Goal: Task Accomplishment & Management: Manage account settings

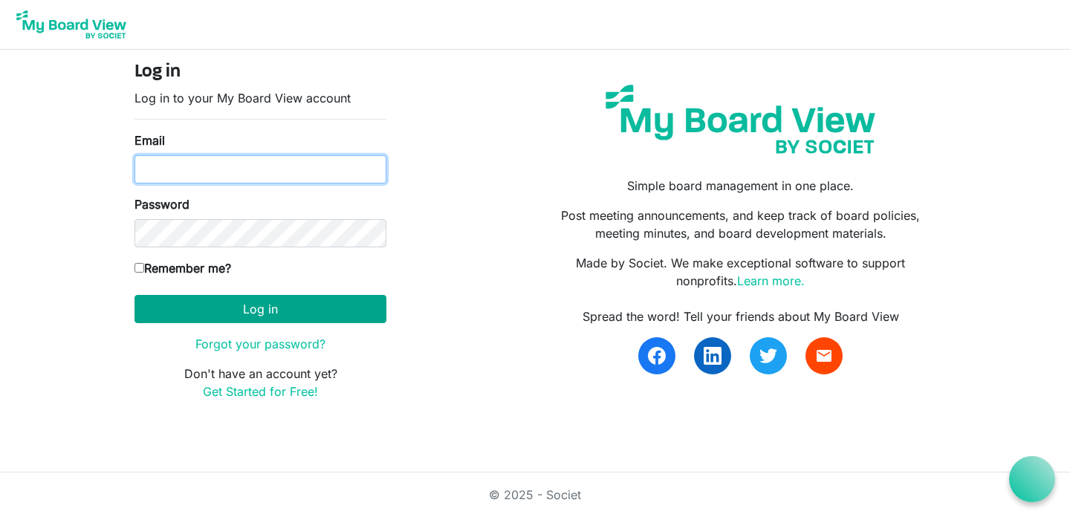
type input "[PERSON_NAME][EMAIL_ADDRESS][DOMAIN_NAME]"
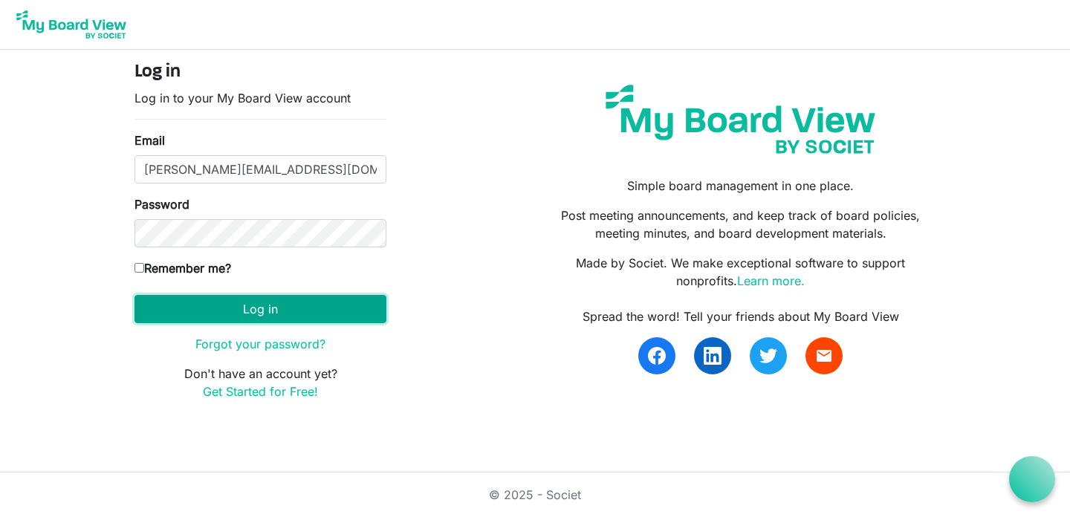
click at [302, 316] on button "Log in" at bounding box center [260, 309] width 252 height 28
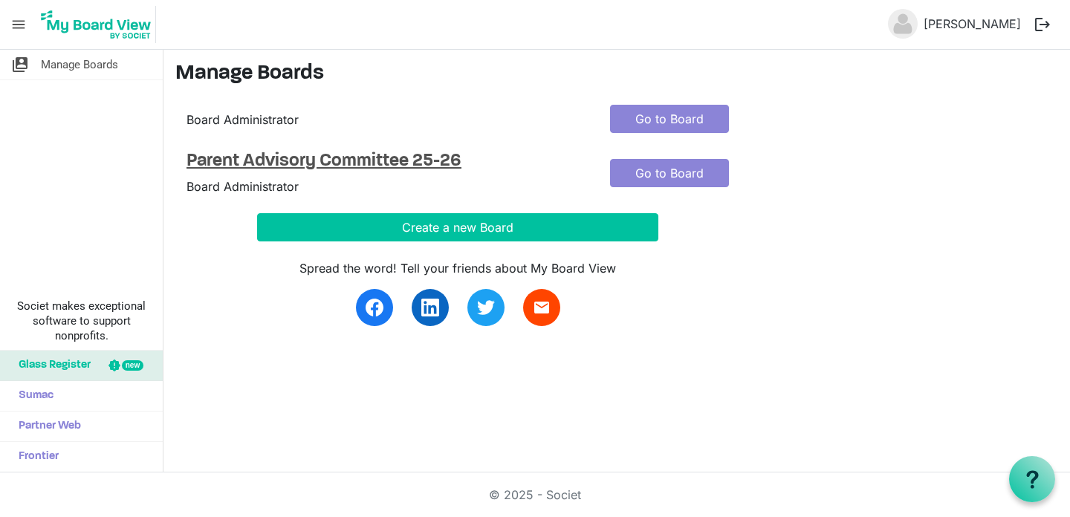
click at [405, 156] on h4 "Parent Advisory Committee 25-26" at bounding box center [387, 162] width 401 height 22
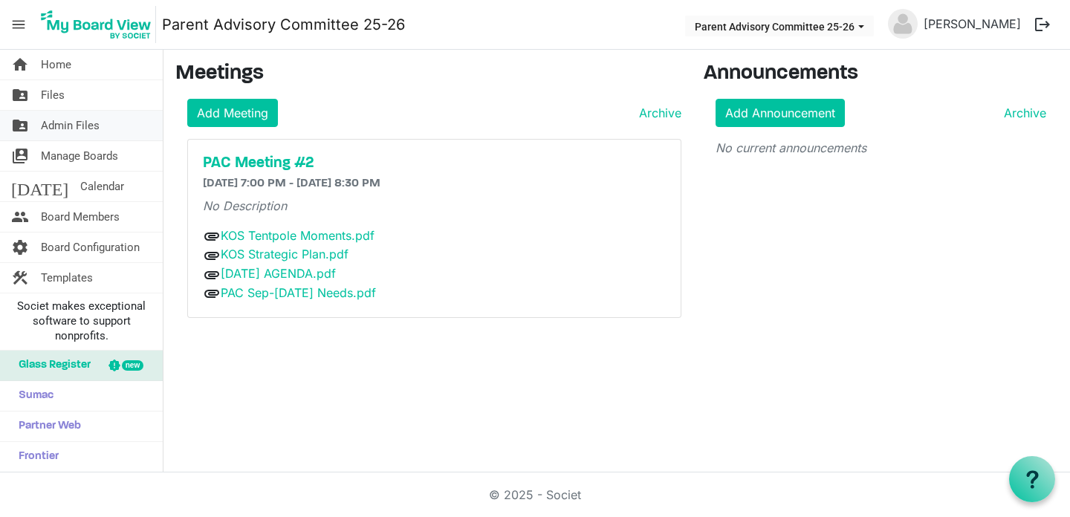
click at [112, 123] on link "folder_shared Admin Files" at bounding box center [81, 126] width 163 height 30
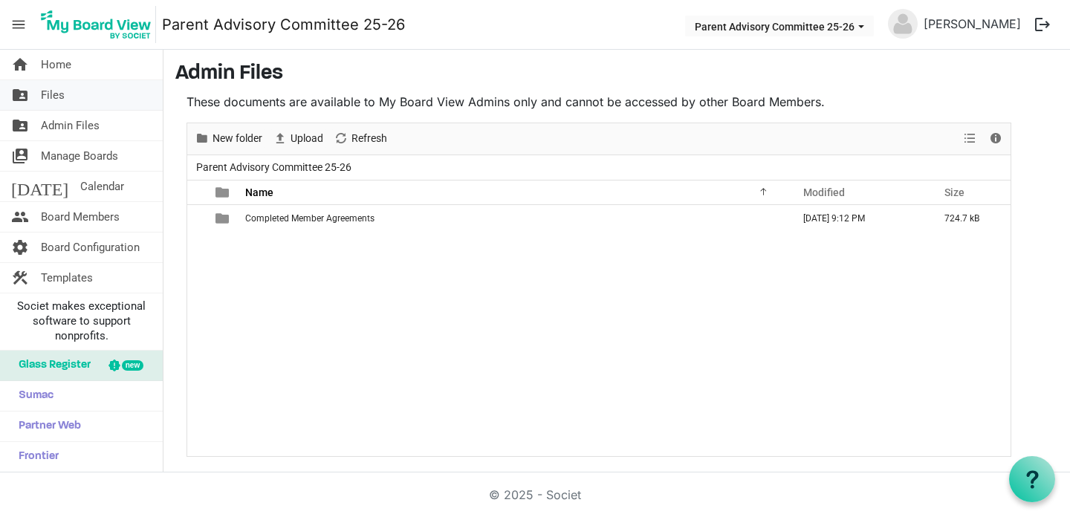
click at [101, 85] on link "folder_shared Files" at bounding box center [81, 95] width 163 height 30
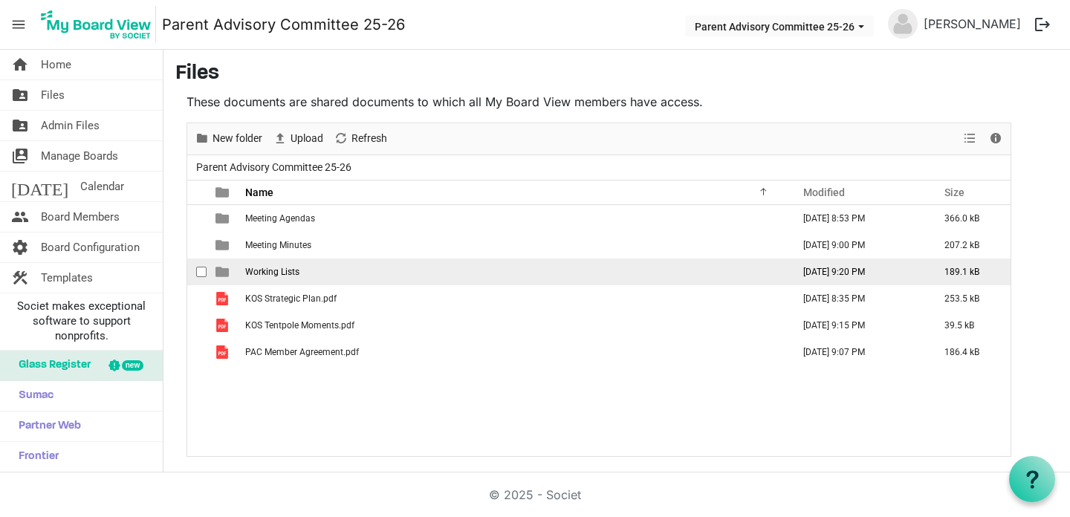
click at [272, 274] on span "Working Lists" at bounding box center [272, 272] width 54 height 10
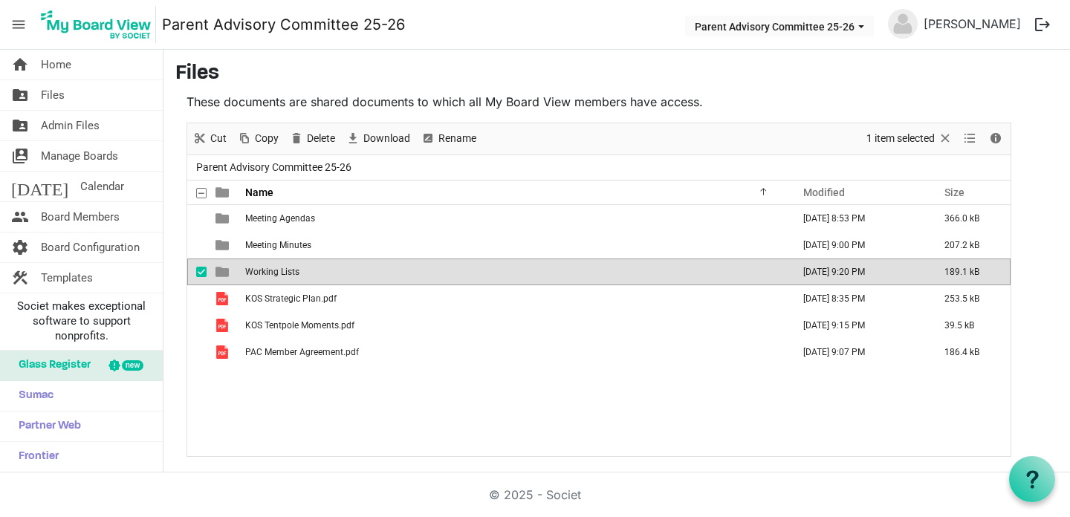
click at [272, 274] on span "Working Lists" at bounding box center [272, 272] width 54 height 10
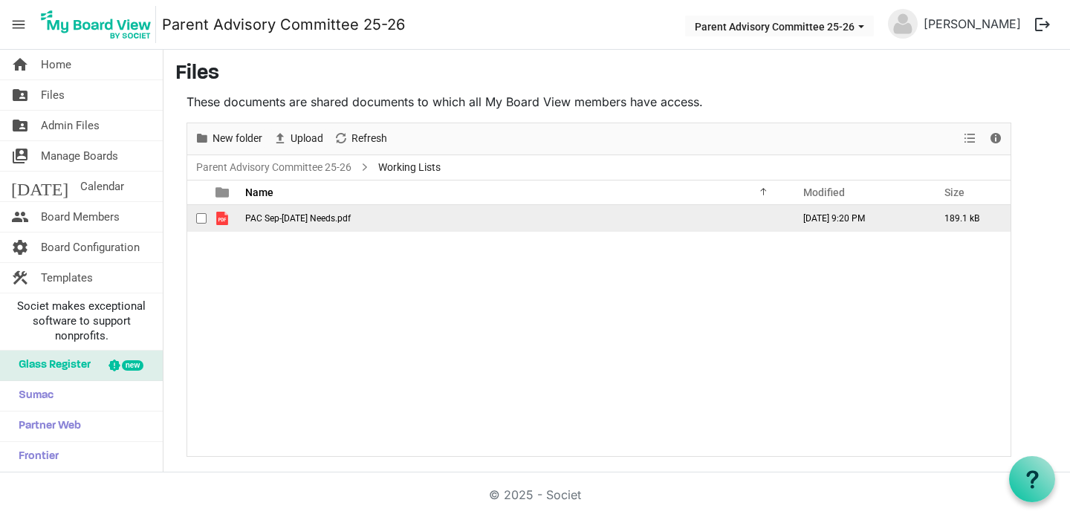
click at [206, 218] on span "checkbox" at bounding box center [201, 218] width 10 height 10
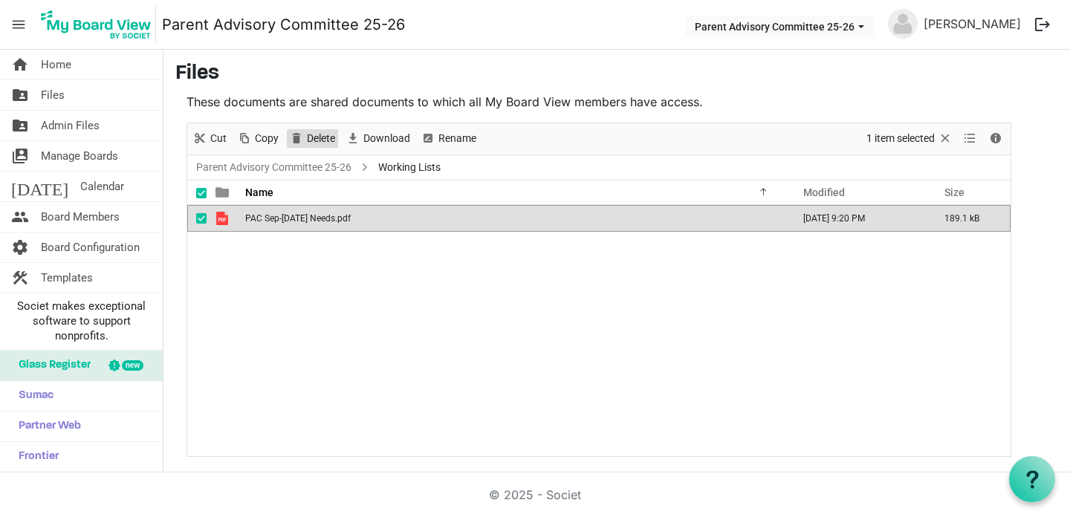
click at [291, 139] on span "Delete" at bounding box center [297, 138] width 18 height 19
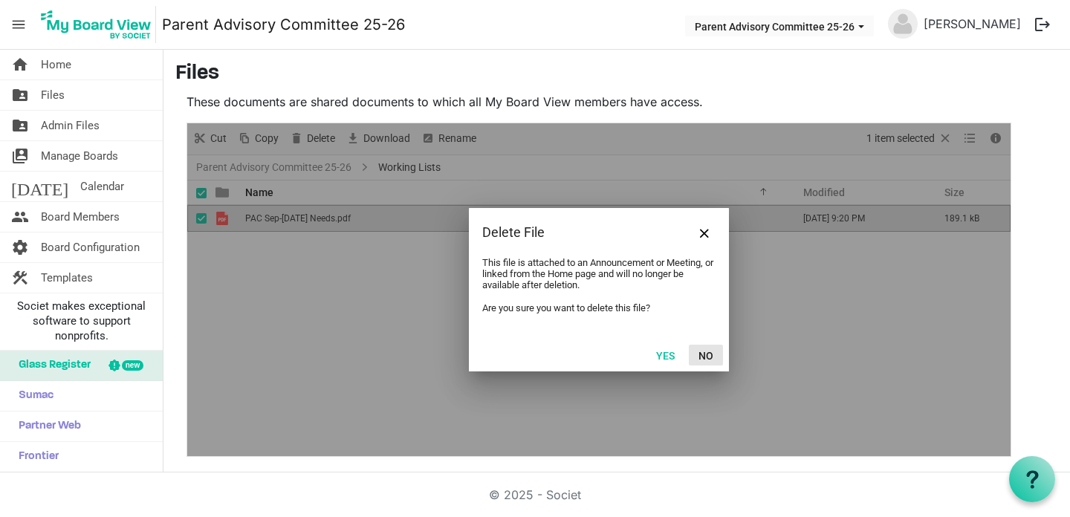
click at [707, 361] on button "No" at bounding box center [706, 355] width 34 height 21
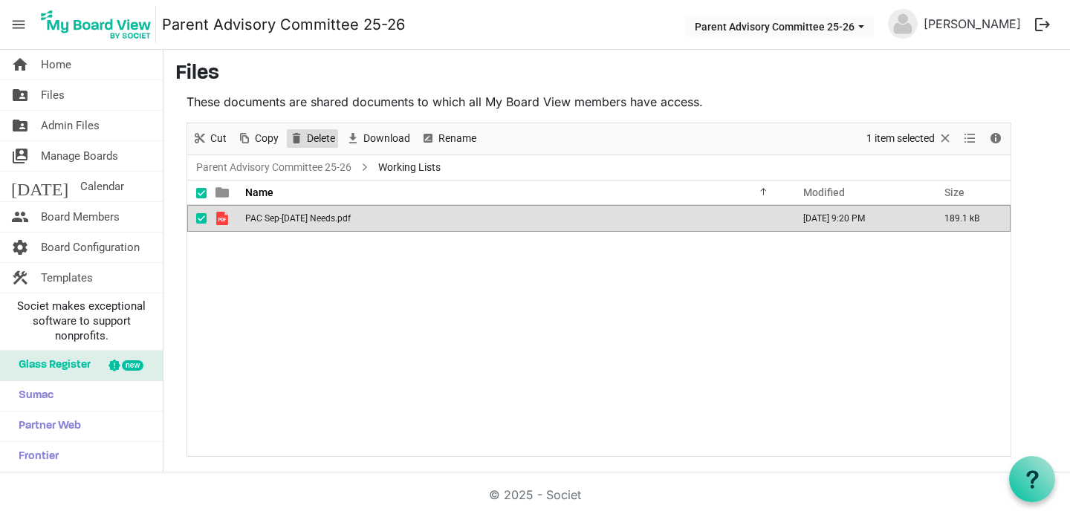
click at [328, 140] on span "Delete" at bounding box center [320, 138] width 31 height 19
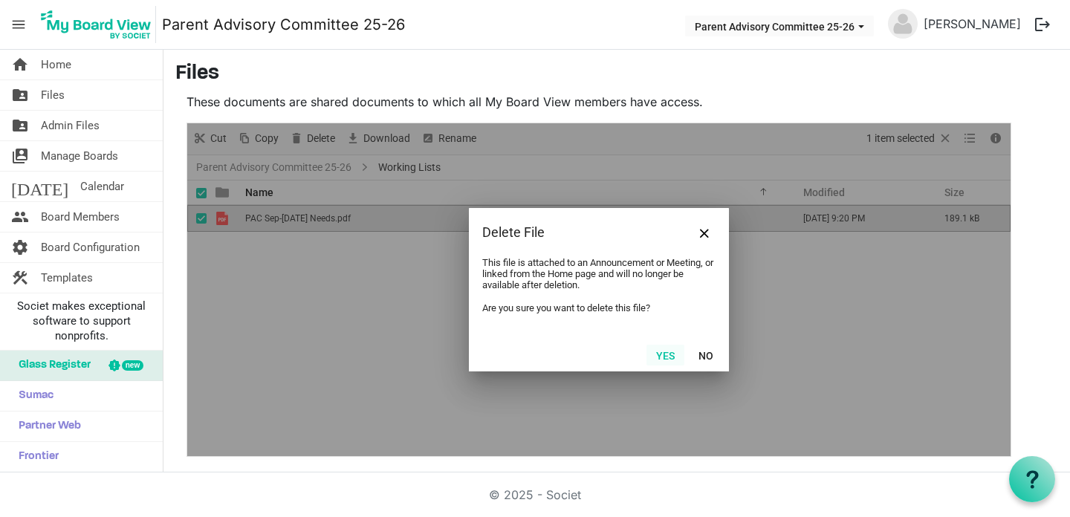
click at [663, 349] on button "Yes" at bounding box center [665, 355] width 38 height 21
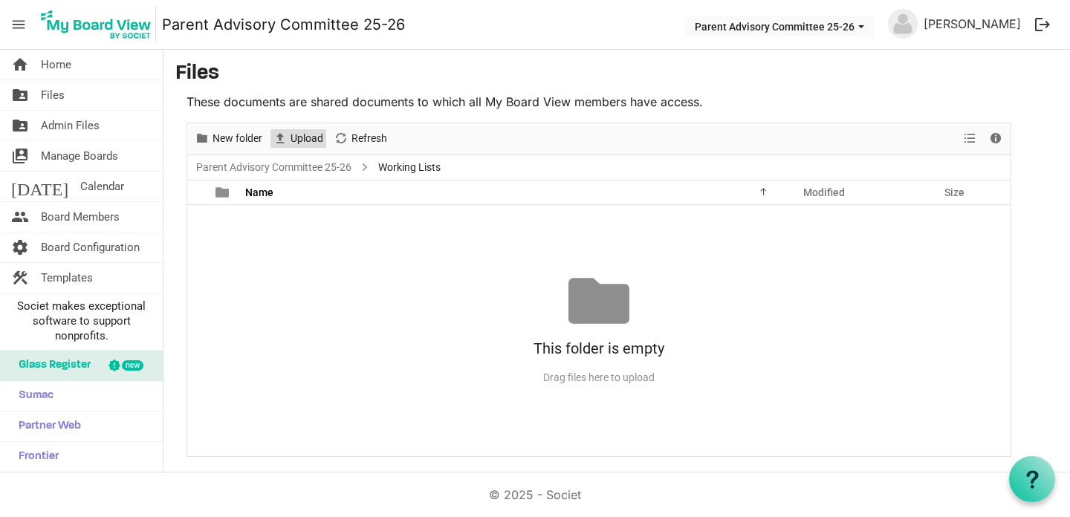
click at [288, 141] on span "Upload" at bounding box center [280, 138] width 18 height 19
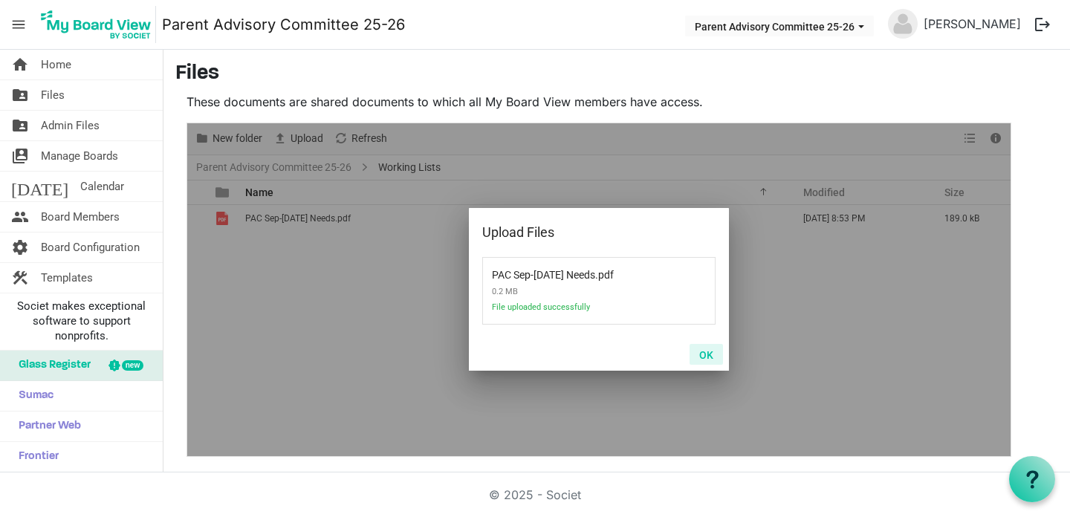
click at [710, 350] on button "OK" at bounding box center [706, 354] width 33 height 21
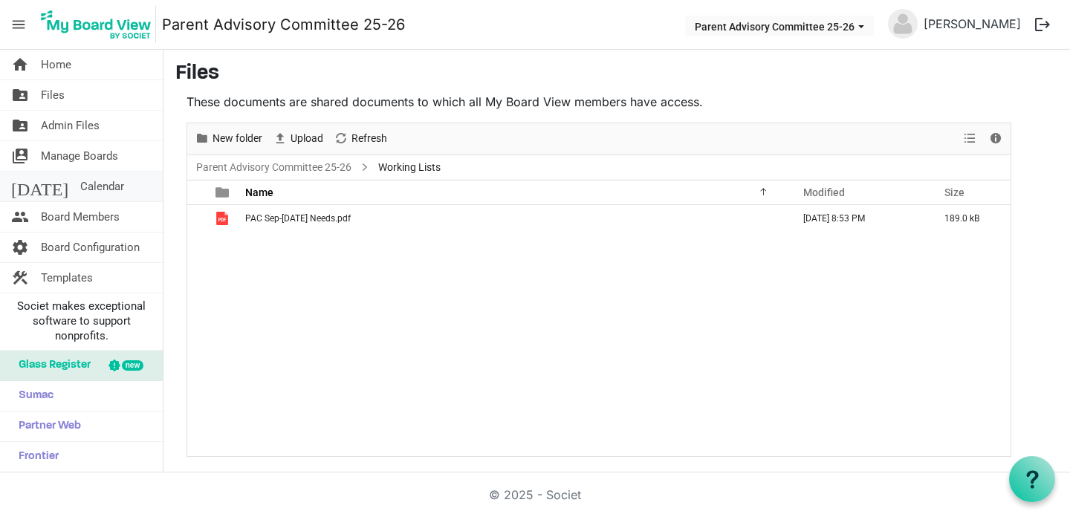
click at [106, 185] on link "today Calendar" at bounding box center [81, 187] width 163 height 30
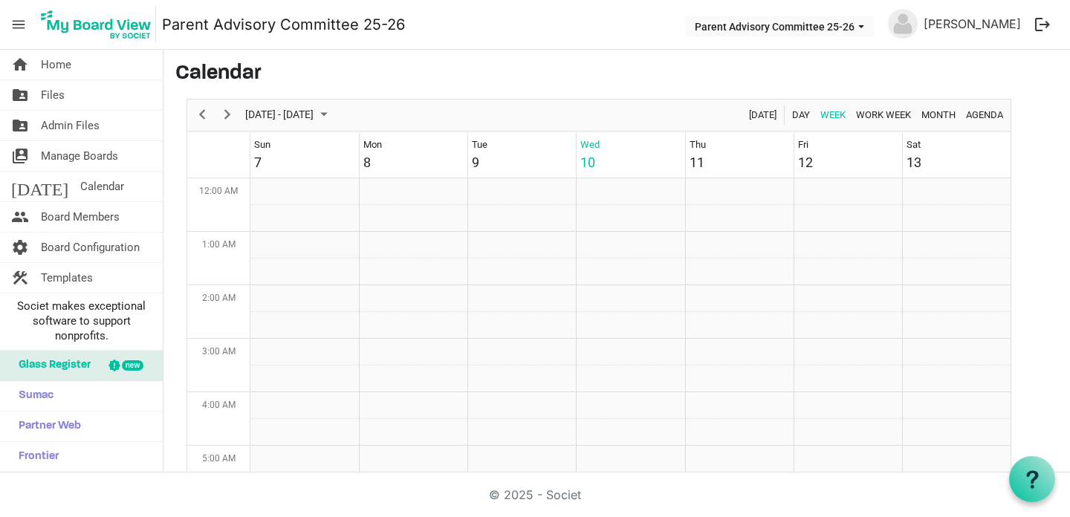
scroll to position [482, 0]
click at [237, 111] on div "next period" at bounding box center [227, 115] width 25 height 31
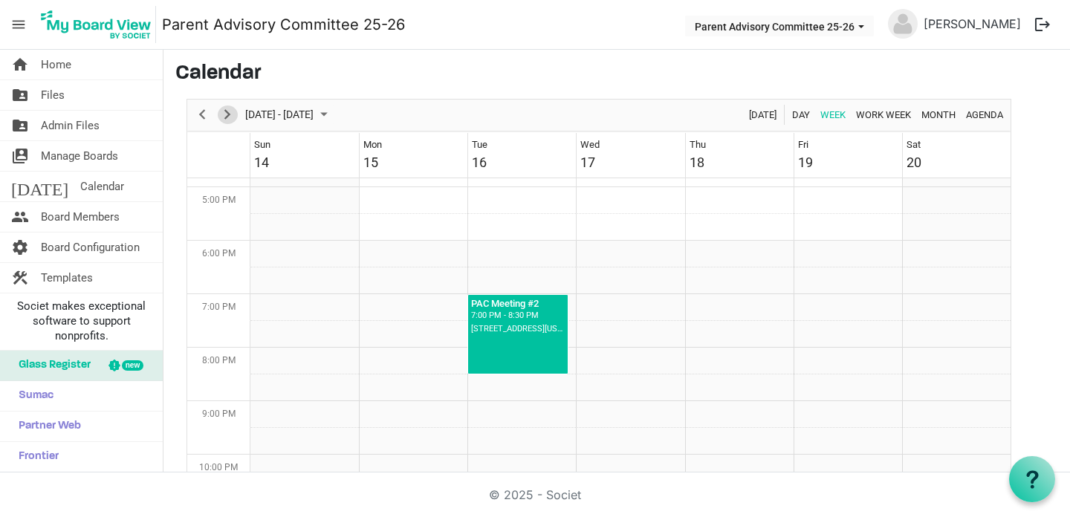
scroll to position [907, 0]
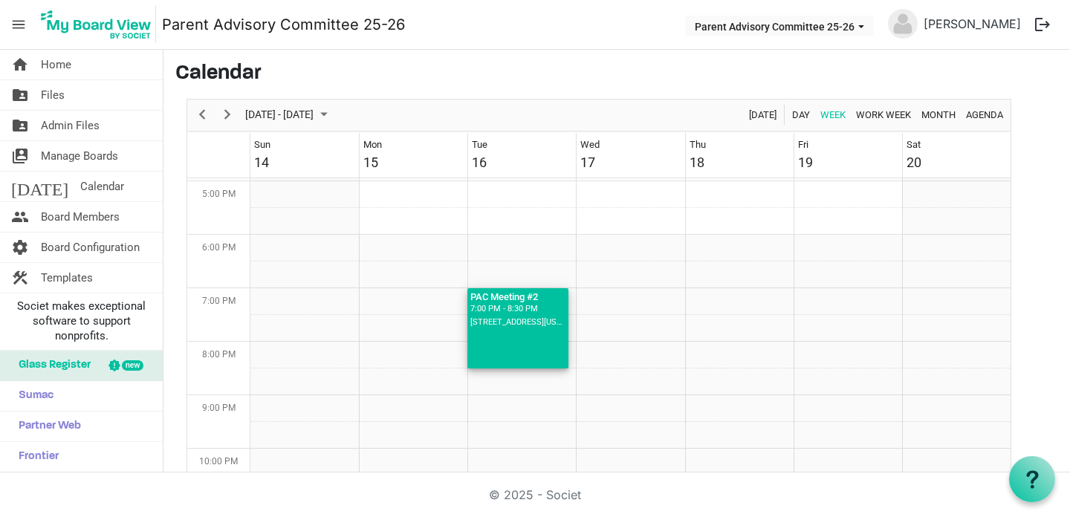
click at [501, 314] on div "7:00 PM - 8:30 PM" at bounding box center [517, 308] width 95 height 13
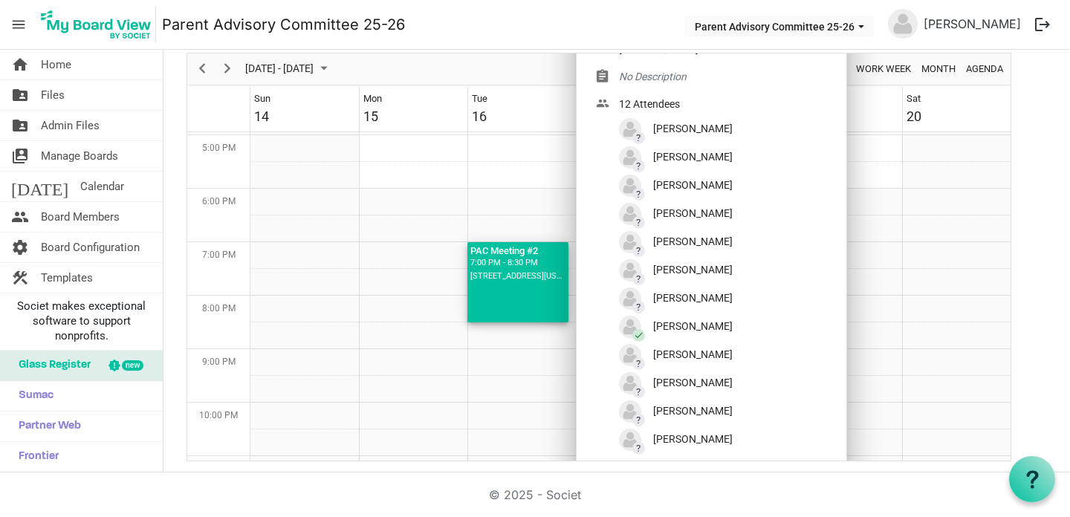
scroll to position [0, 0]
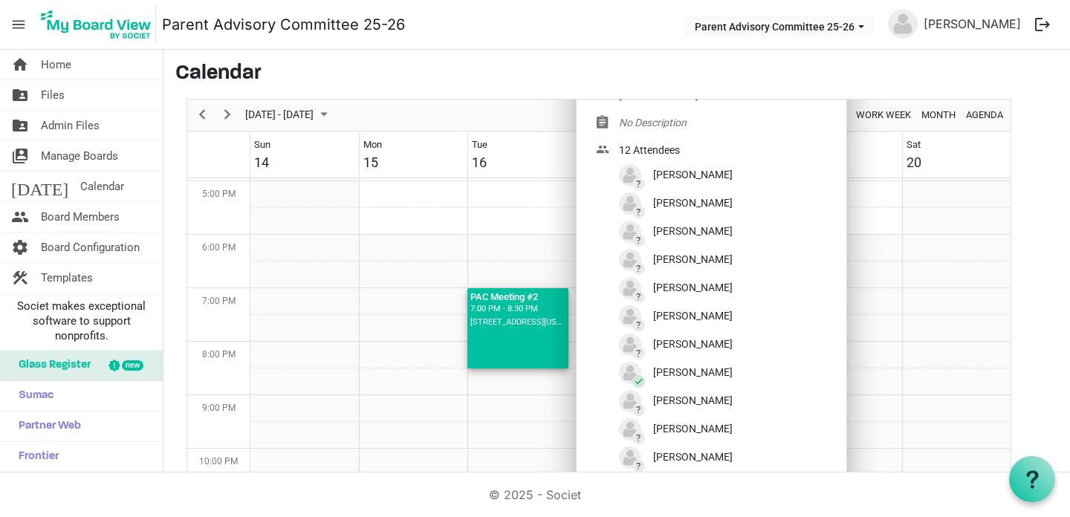
click at [497, 309] on div "7:00 PM - 8:30 PM" at bounding box center [517, 308] width 95 height 13
click at [79, 64] on link "home Home" at bounding box center [81, 65] width 163 height 30
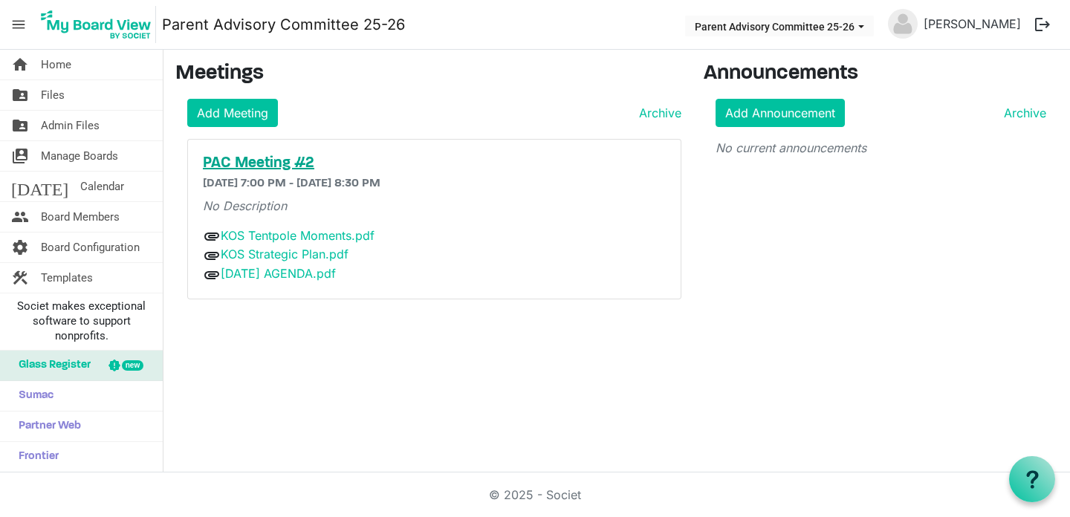
click at [299, 161] on h5 "PAC Meeting #2" at bounding box center [434, 164] width 463 height 18
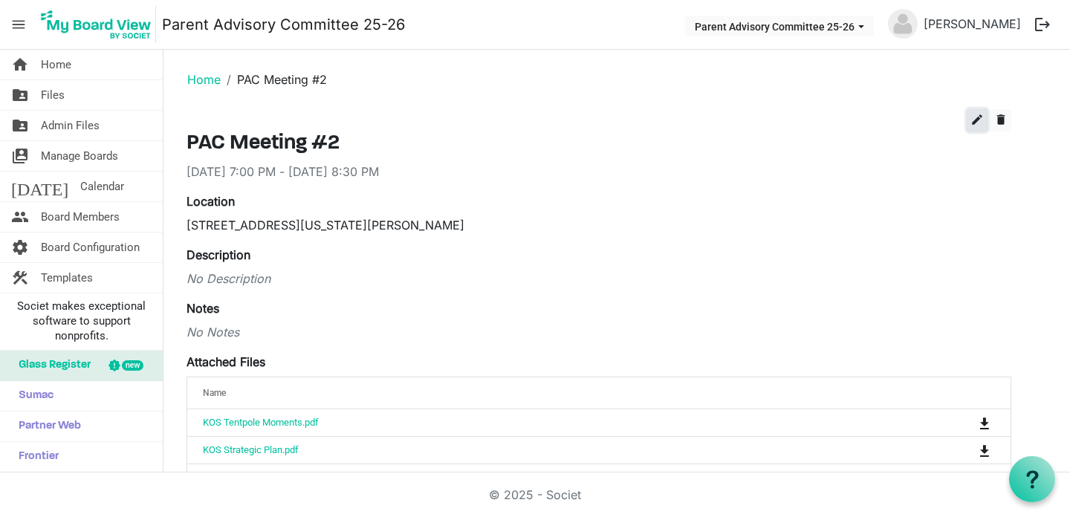
click at [972, 120] on span "edit" at bounding box center [976, 119] width 13 height 13
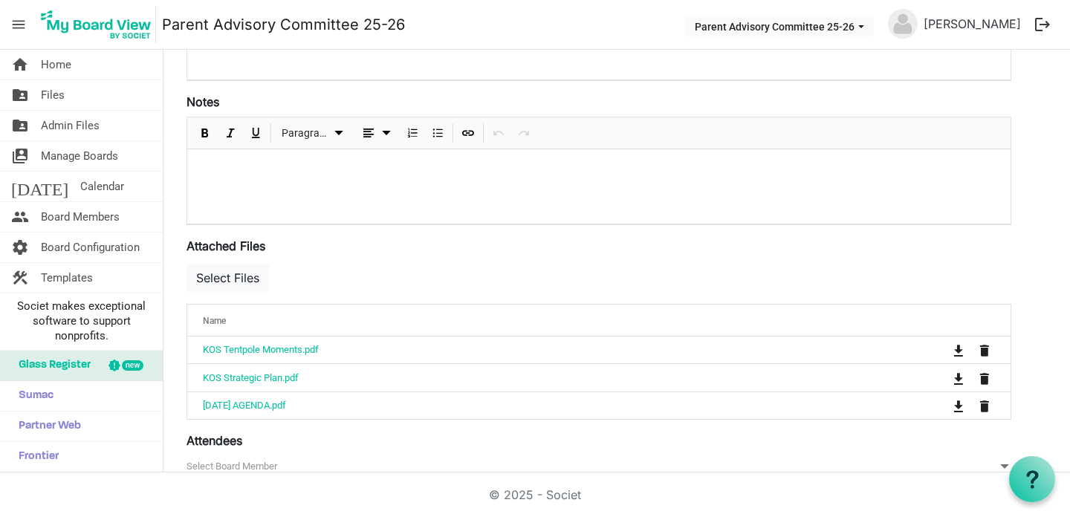
scroll to position [409, 0]
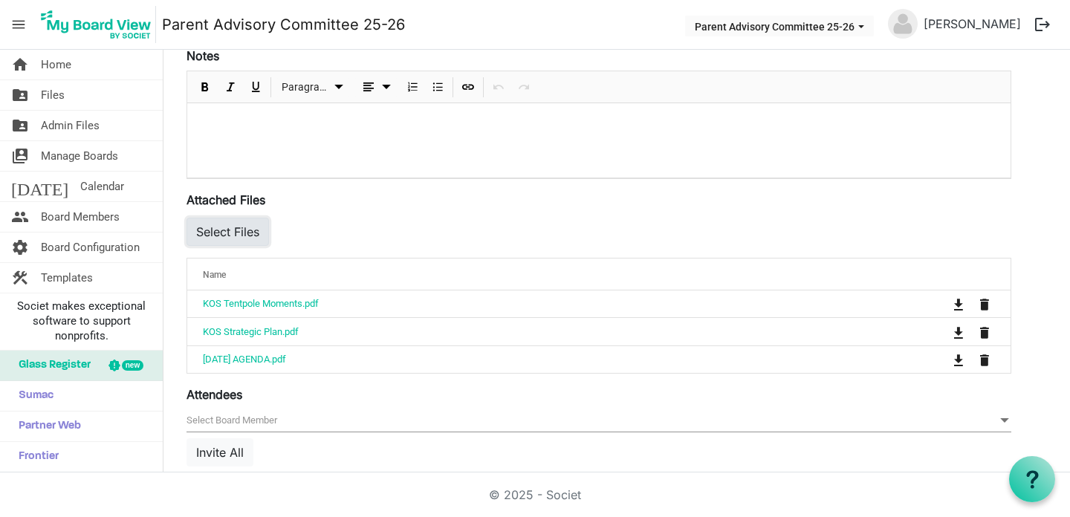
click at [218, 230] on button "Select Files" at bounding box center [228, 232] width 82 height 28
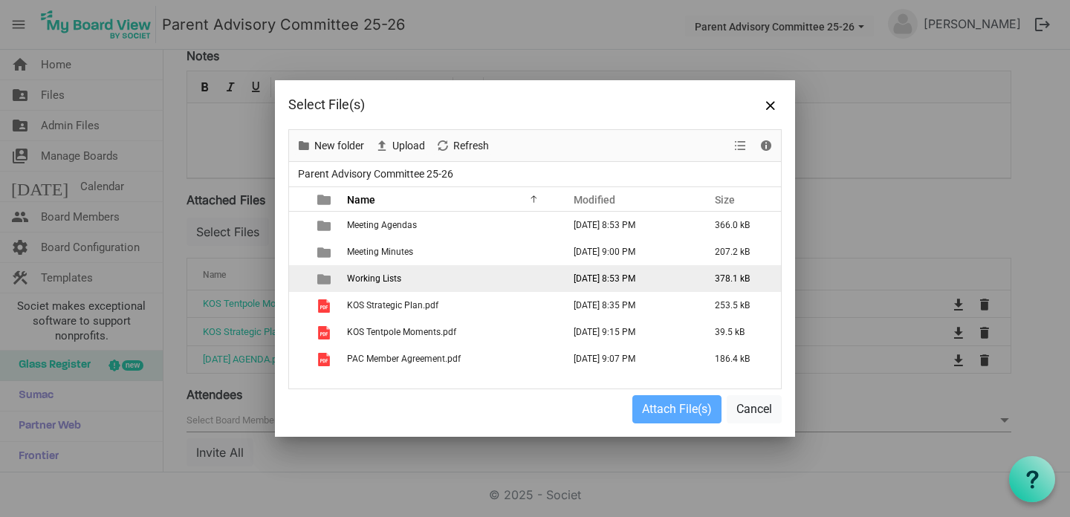
click at [392, 278] on span "Working Lists" at bounding box center [374, 278] width 54 height 10
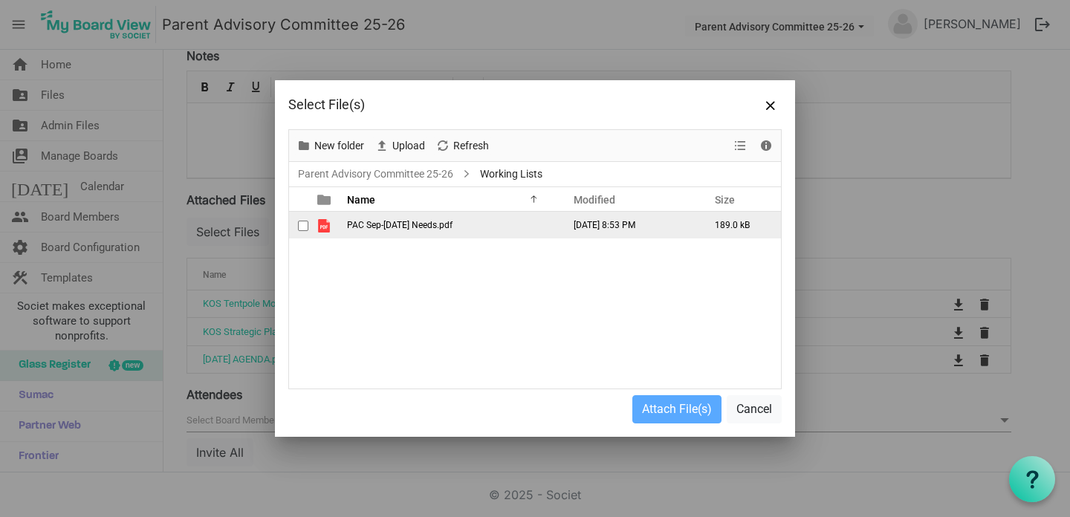
click at [376, 218] on td "PAC Sep-[DATE] Needs.pdf" at bounding box center [450, 225] width 215 height 27
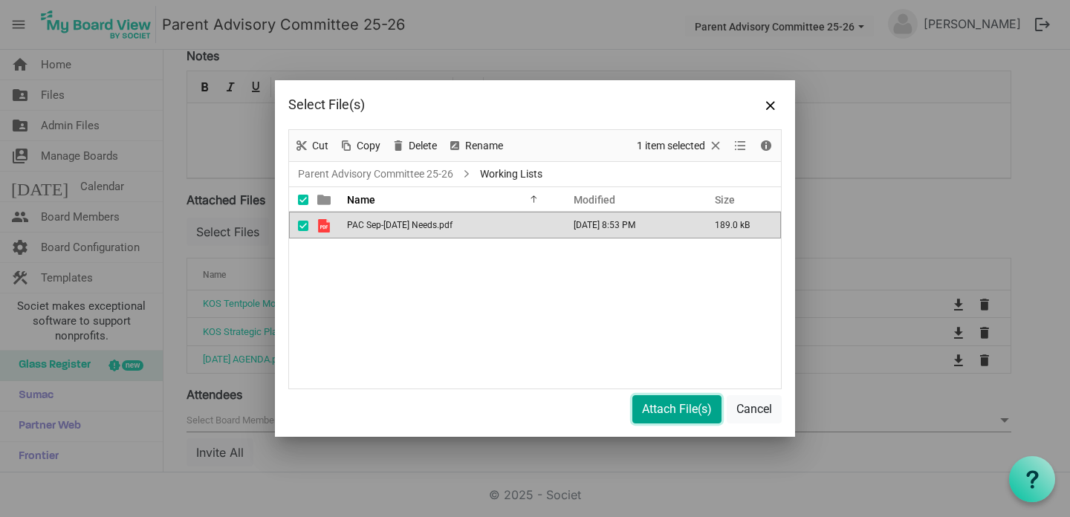
click at [676, 415] on button "Attach File(s)" at bounding box center [676, 409] width 89 height 28
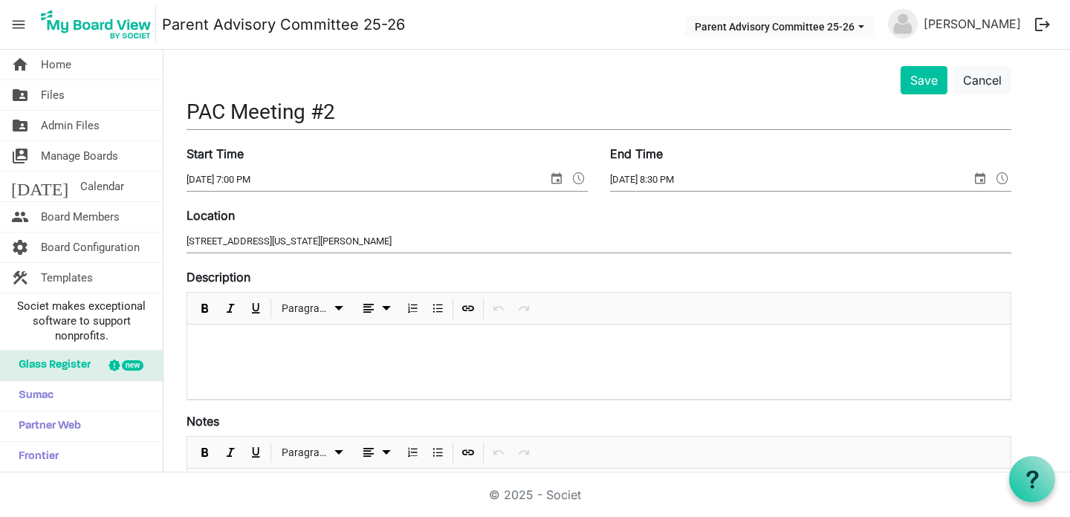
scroll to position [0, 0]
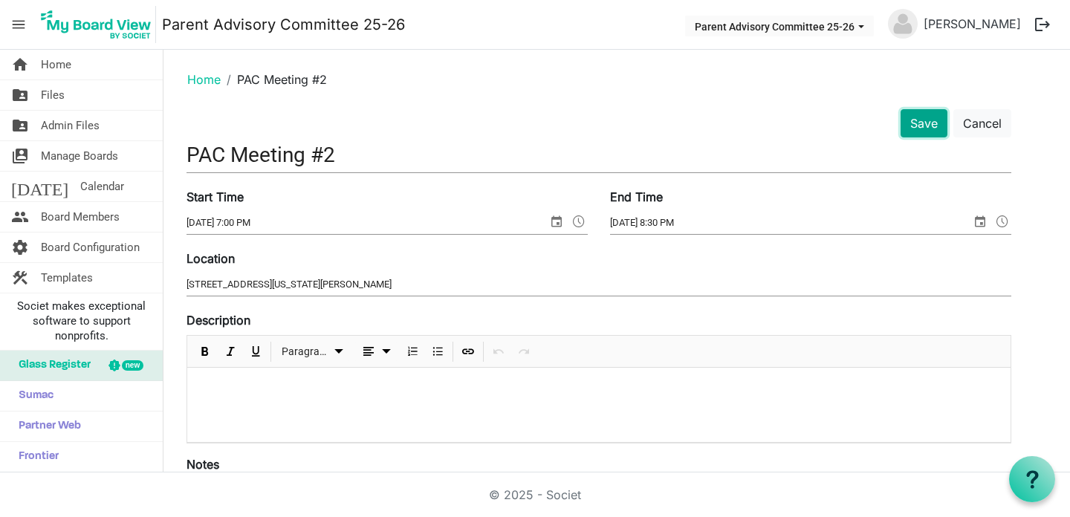
click at [923, 131] on button "Save" at bounding box center [924, 123] width 47 height 28
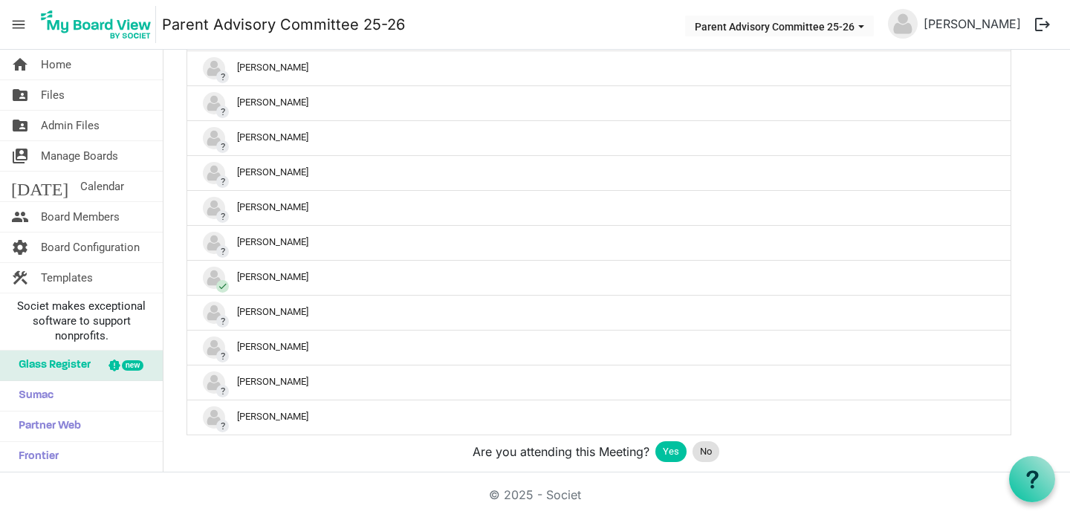
scroll to position [626, 0]
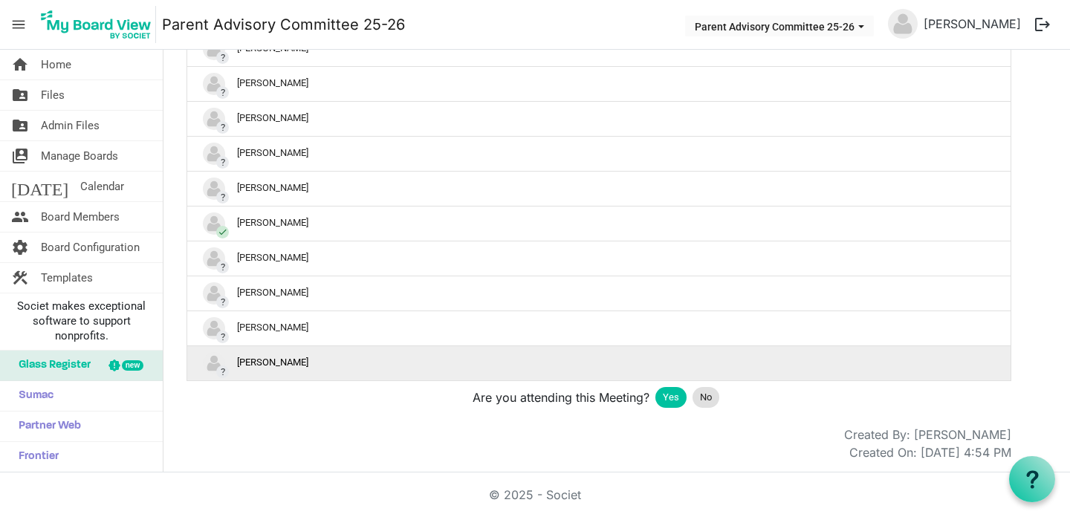
click at [496, 356] on div "? Suzanne Hubbard" at bounding box center [599, 363] width 792 height 22
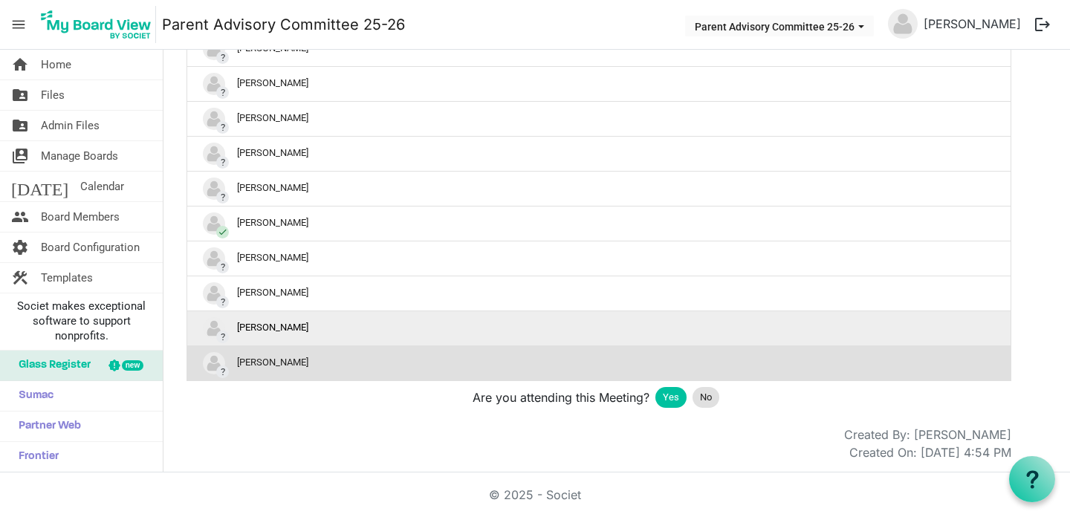
click at [276, 340] on td "? Stephanie O’Neal" at bounding box center [598, 328] width 823 height 35
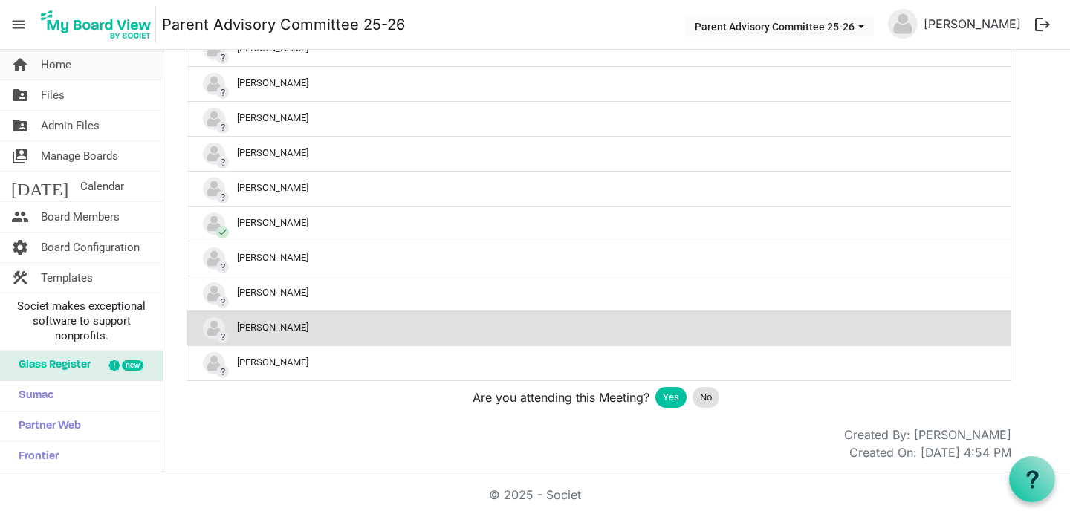
click at [89, 58] on link "home Home" at bounding box center [81, 65] width 163 height 30
